Goal: Check status: Check status

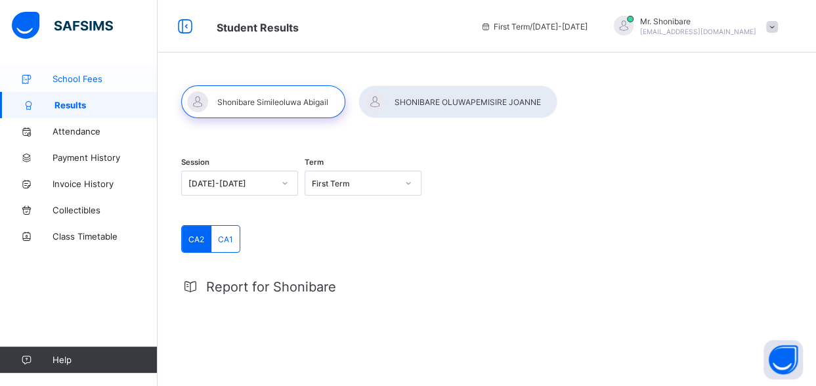
click at [59, 79] on span "School Fees" at bounding box center [105, 79] width 105 height 11
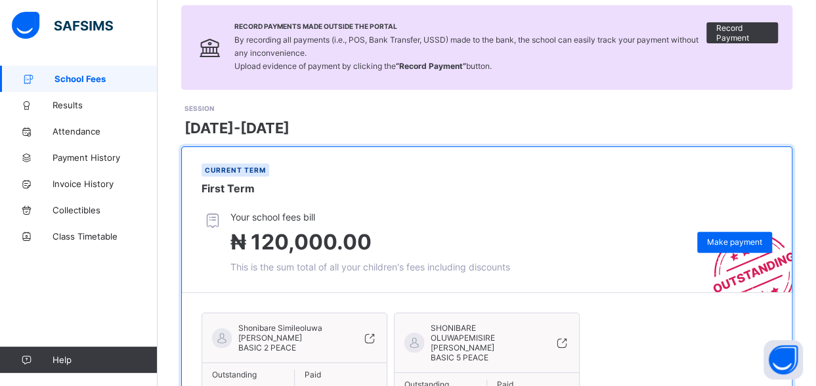
scroll to position [96, 0]
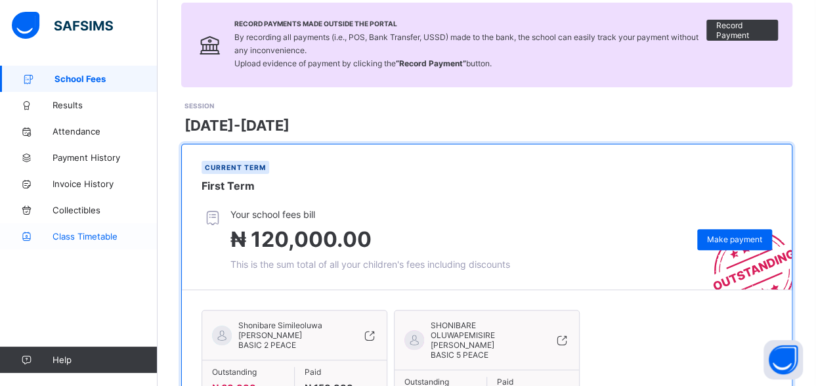
click at [68, 238] on span "Class Timetable" at bounding box center [105, 236] width 105 height 11
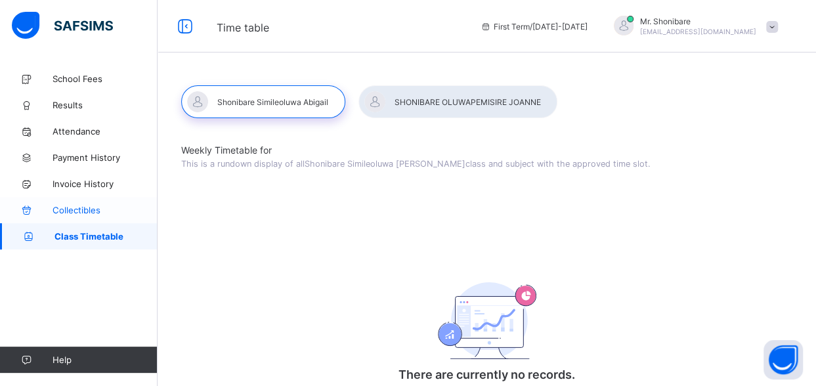
click at [97, 209] on span "Collectibles" at bounding box center [105, 210] width 105 height 11
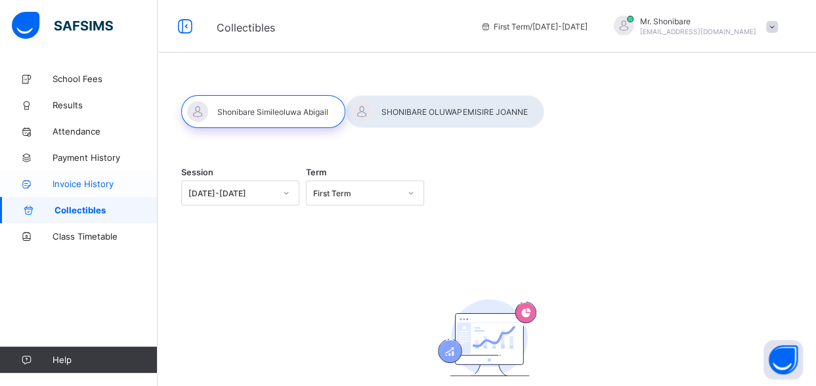
click at [106, 183] on span "Invoice History" at bounding box center [105, 184] width 105 height 11
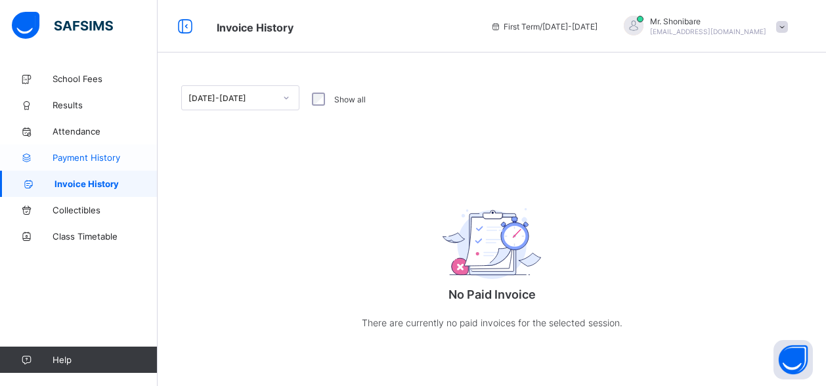
click at [105, 157] on span "Payment History" at bounding box center [105, 157] width 105 height 11
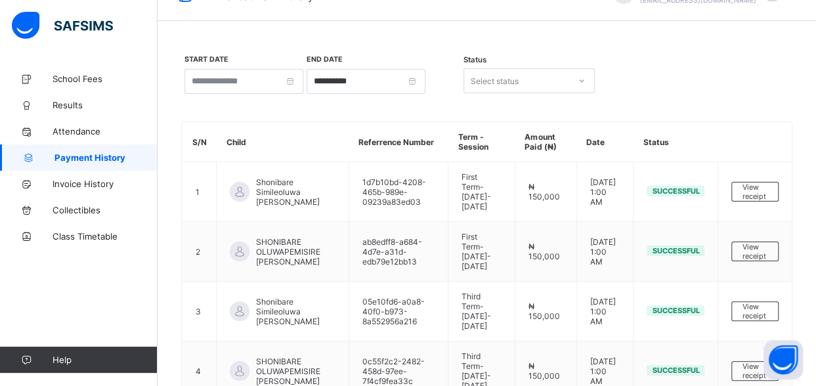
scroll to position [22, 0]
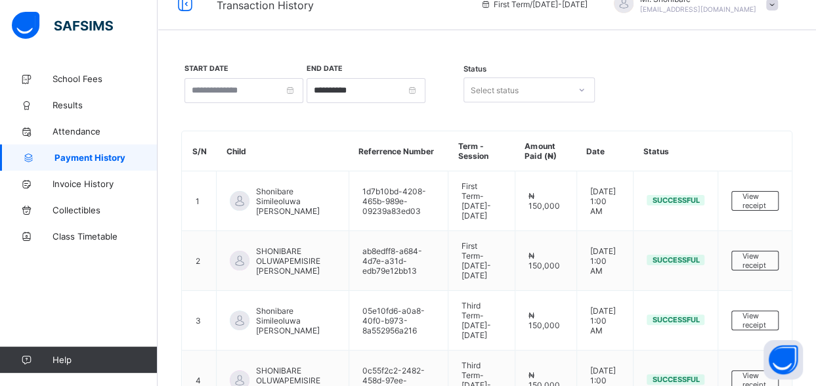
click at [731, 85] on div "**********" at bounding box center [486, 90] width 611 height 54
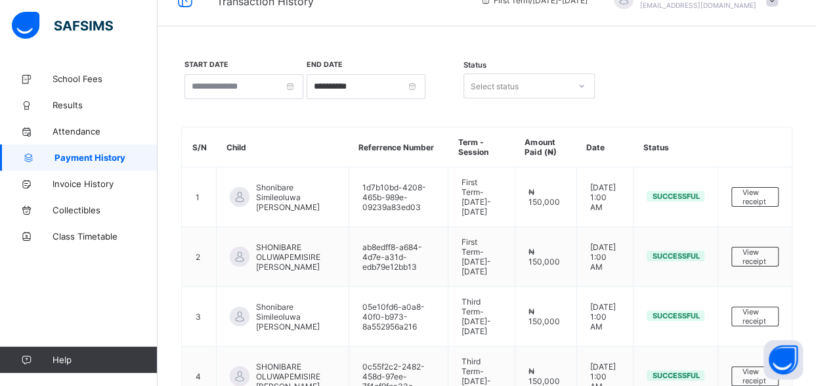
scroll to position [0, 0]
